Goal: Navigation & Orientation: Understand site structure

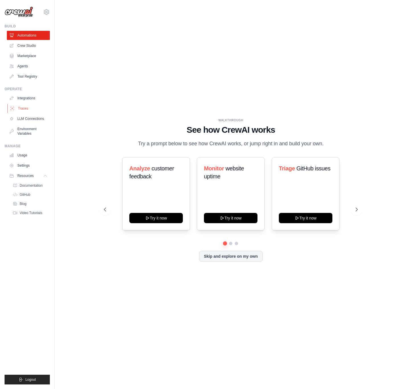
click at [28, 110] on link "Traces" at bounding box center [28, 108] width 43 height 9
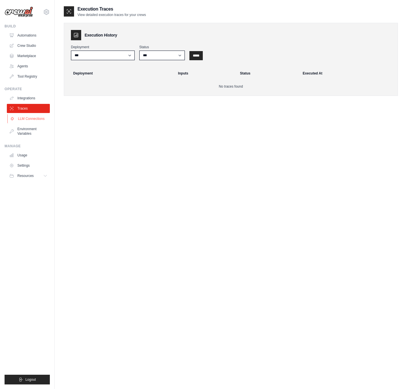
click at [28, 117] on link "LLM Connections" at bounding box center [28, 118] width 43 height 9
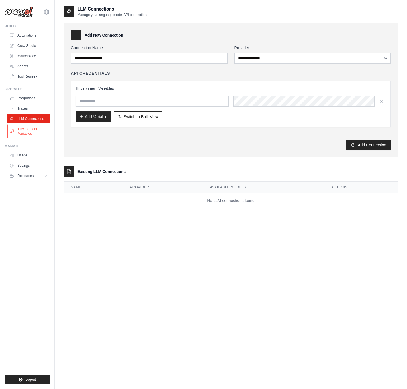
click at [26, 127] on link "Environment Variables" at bounding box center [28, 131] width 43 height 14
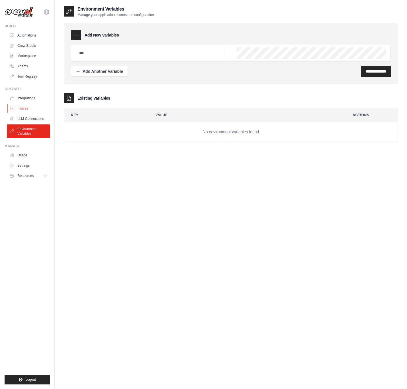
click at [29, 104] on link "Traces" at bounding box center [28, 108] width 43 height 9
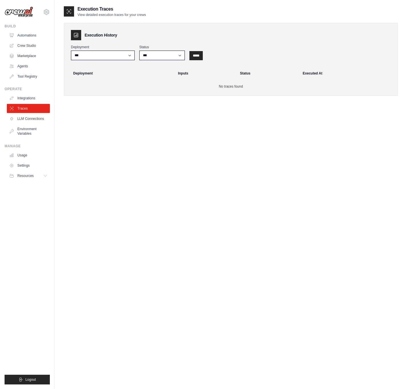
click at [29, 99] on link "Integrations" at bounding box center [28, 98] width 43 height 9
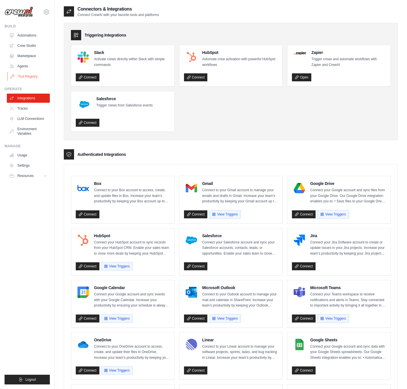
click at [37, 76] on link "Tool Registry" at bounding box center [28, 76] width 43 height 9
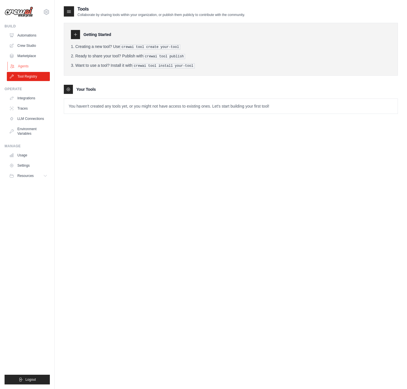
click at [31, 67] on link "Agents" at bounding box center [28, 66] width 43 height 9
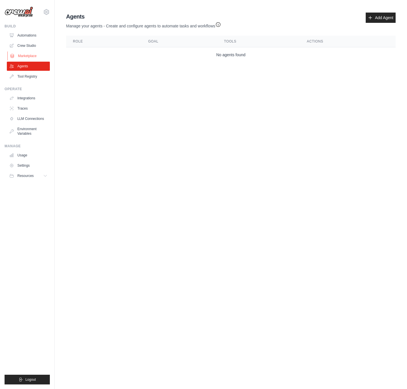
click at [32, 55] on link "Marketplace" at bounding box center [28, 55] width 43 height 9
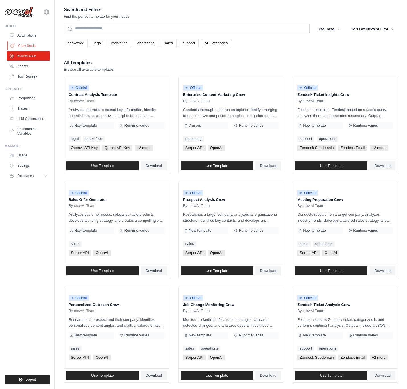
click at [31, 45] on link "Crew Studio" at bounding box center [28, 45] width 43 height 9
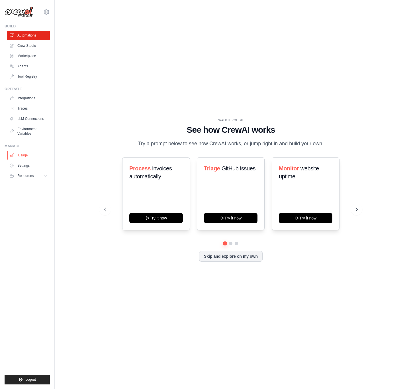
click at [30, 155] on link "Usage" at bounding box center [28, 155] width 43 height 9
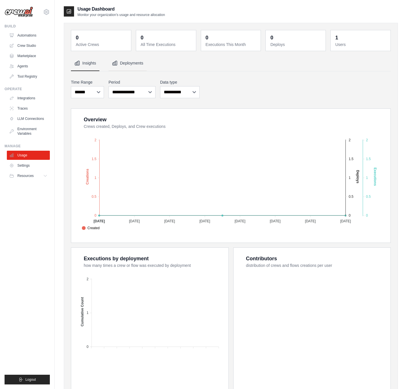
click at [139, 66] on button "Deployments" at bounding box center [128, 63] width 38 height 15
